Goal: Task Accomplishment & Management: Manage account settings

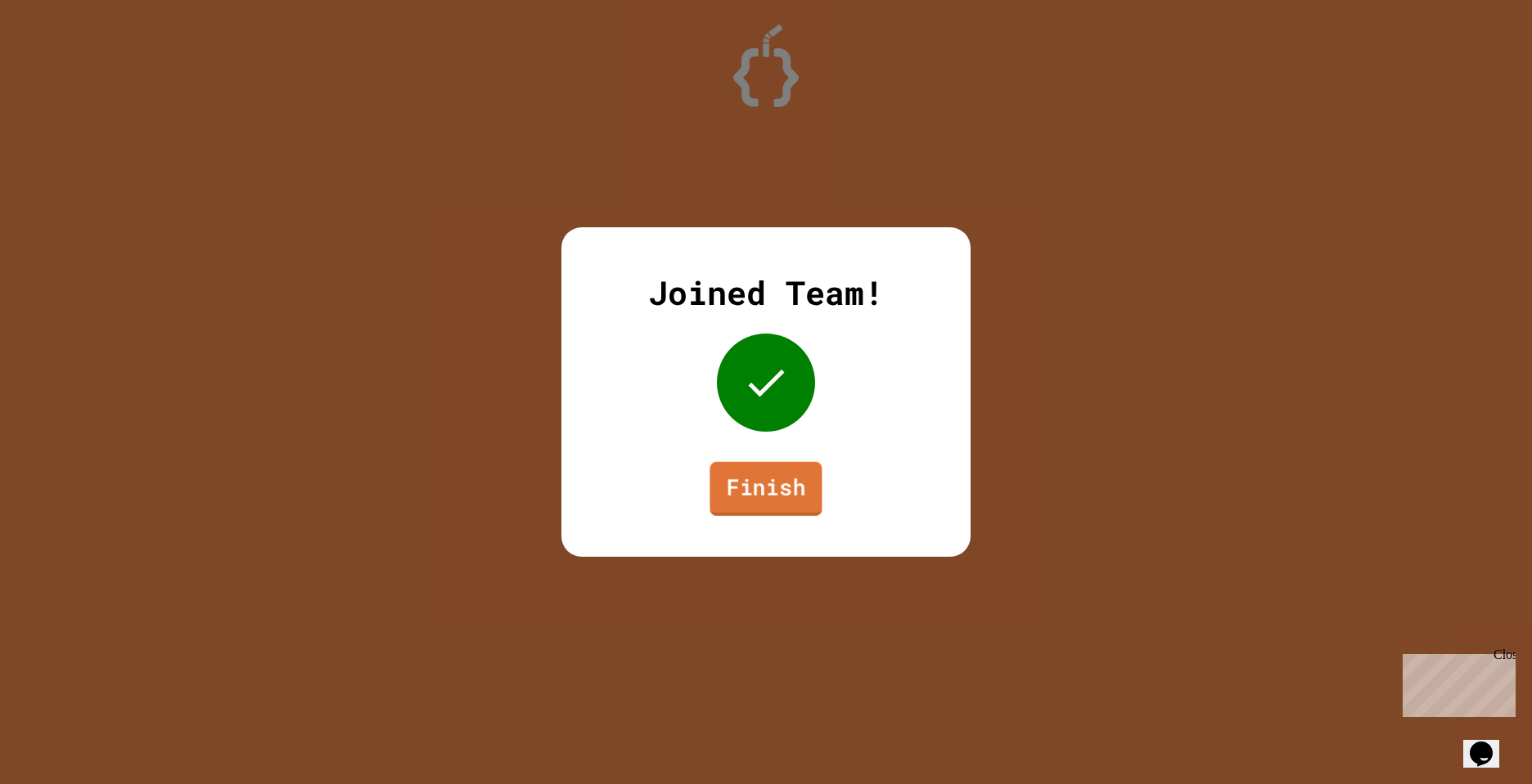
click at [754, 486] on link "Finish" at bounding box center [765, 488] width 112 height 54
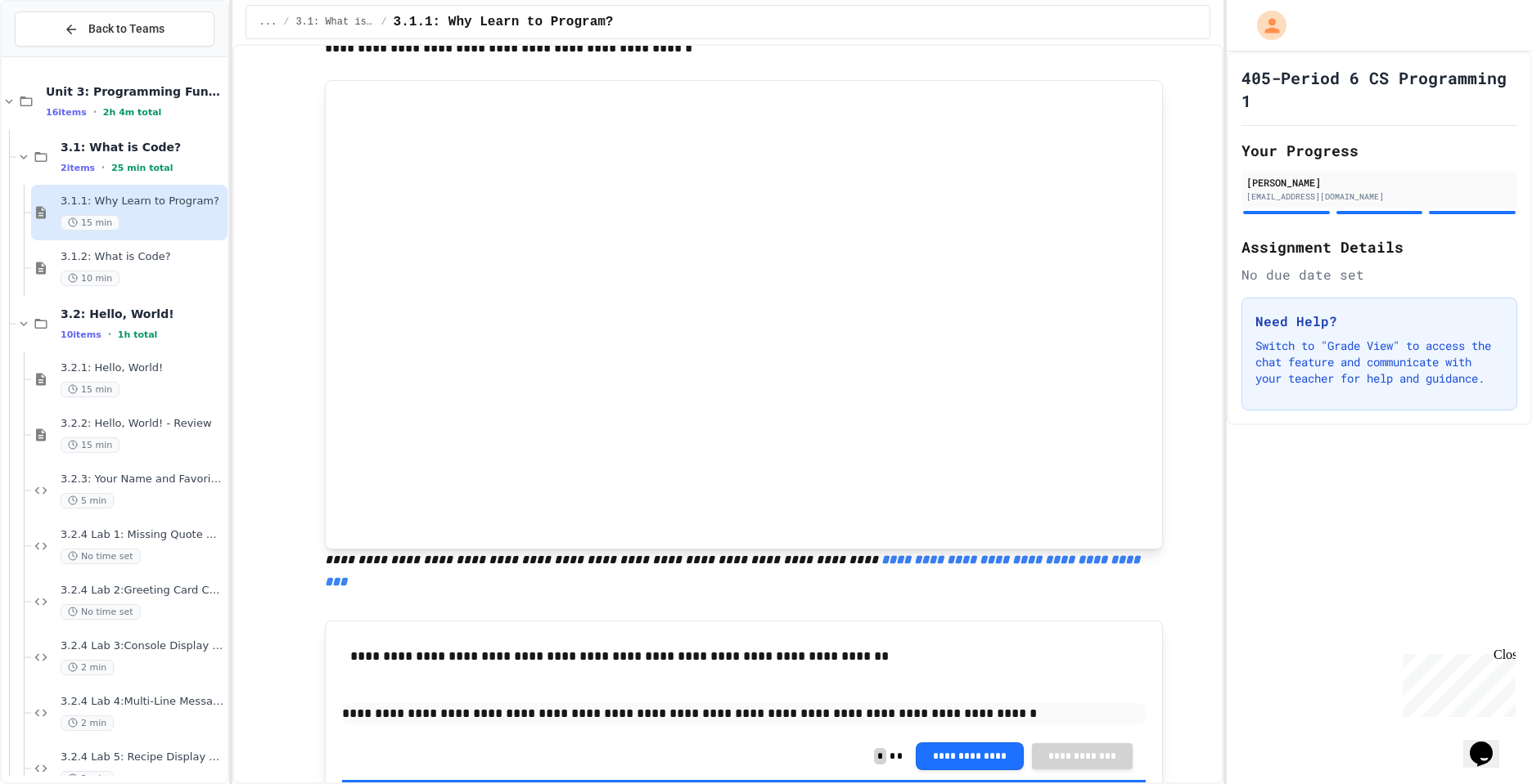
scroll to position [290, 0]
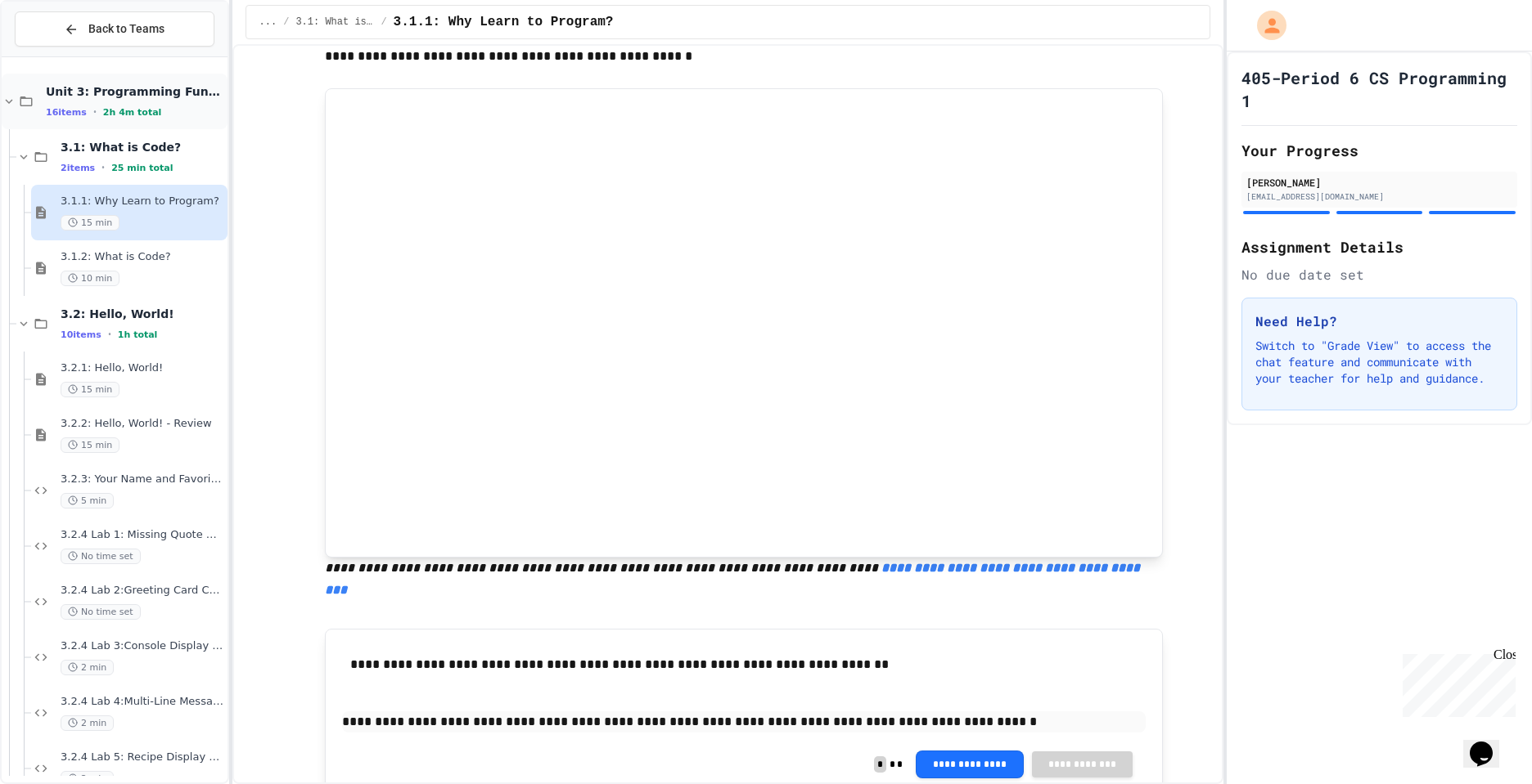
click at [187, 115] on div "16 items • 2h 4m total" at bounding box center [134, 112] width 178 height 13
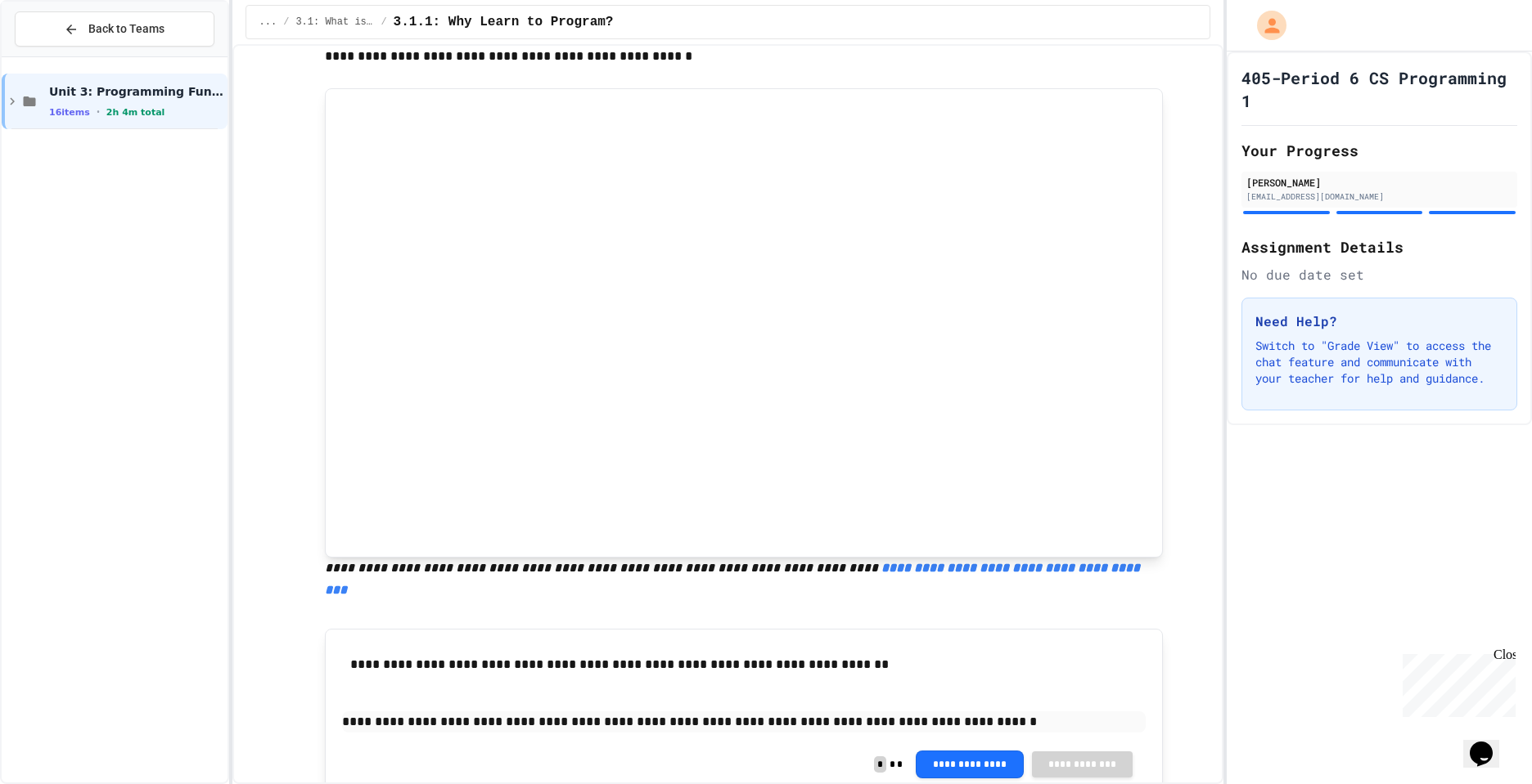
click at [187, 115] on div "16 items • 2h 4m total" at bounding box center [137, 112] width 175 height 13
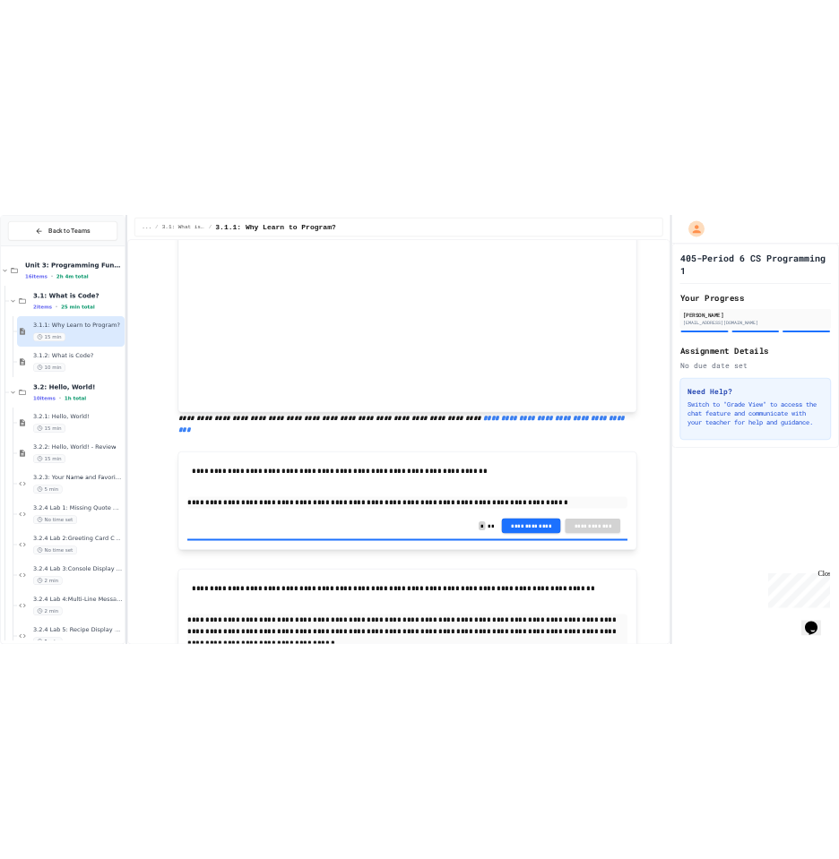
scroll to position [557, 0]
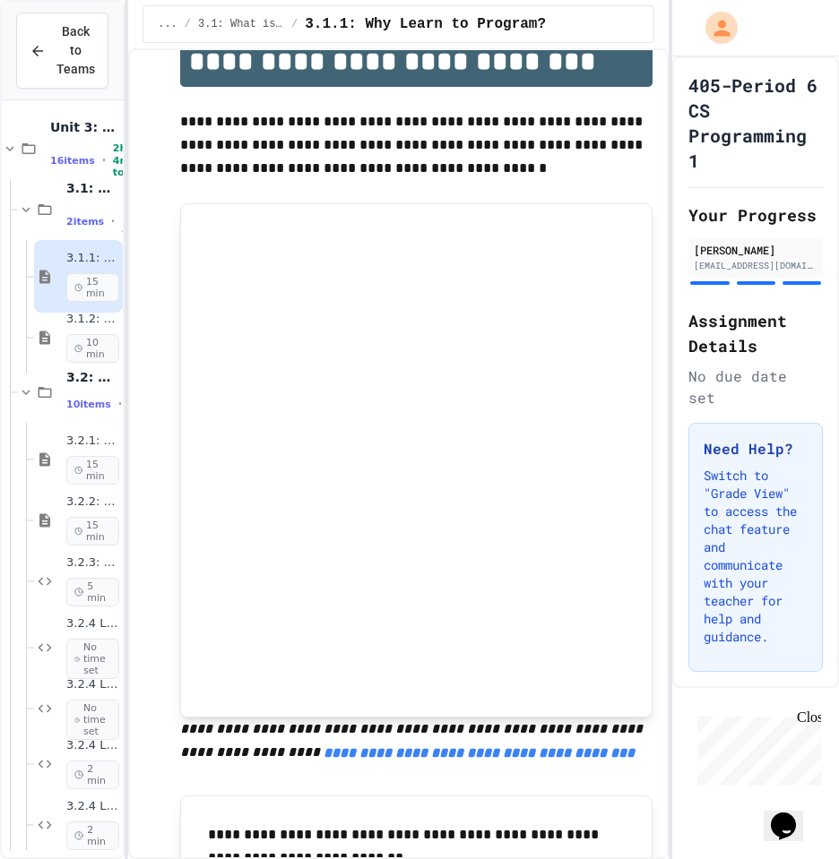
scroll to position [0, 0]
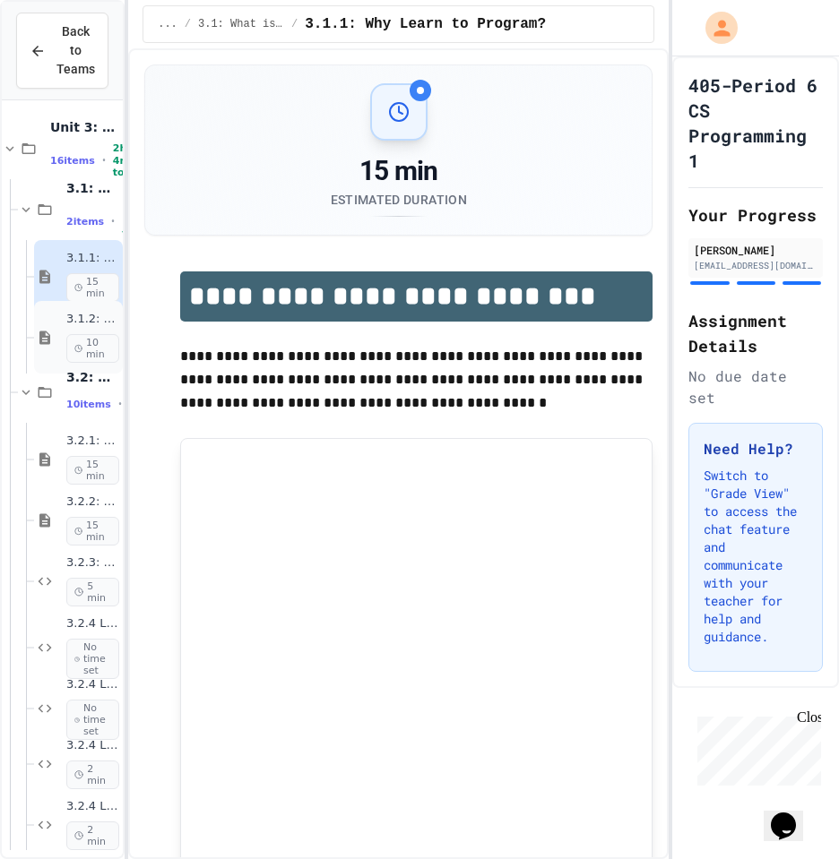
click at [51, 333] on icon at bounding box center [45, 338] width 22 height 16
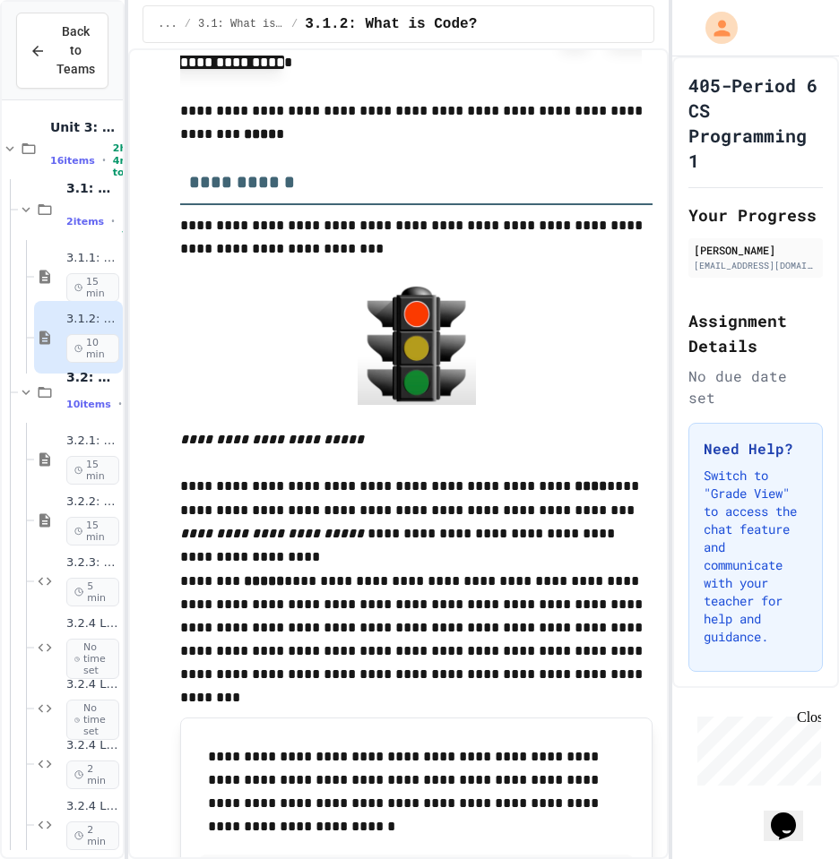
scroll to position [770, 0]
